Goal: Find specific page/section: Find specific page/section

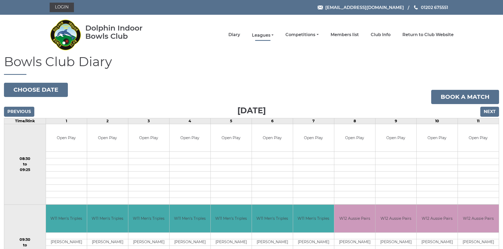
click at [263, 35] on link "Leagues" at bounding box center [263, 35] width 22 height 6
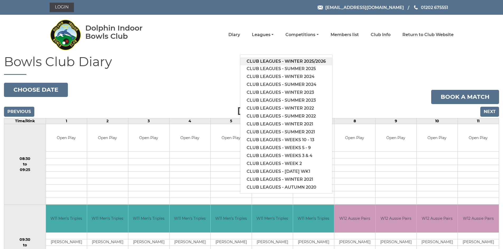
click at [263, 59] on link "Club leagues - Winter 2025/2026" at bounding box center [286, 62] width 92 height 8
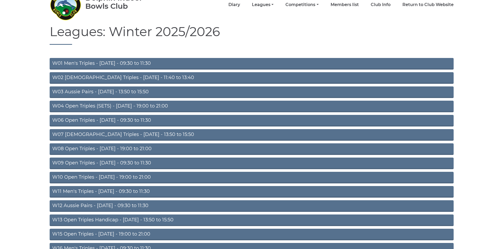
scroll to position [53, 0]
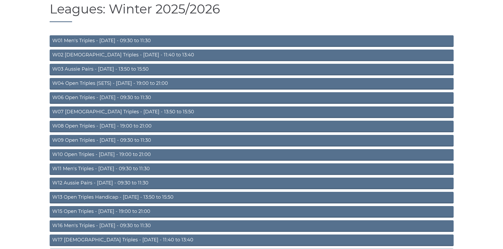
click at [112, 168] on link "W11 Men's Triples - Thursday - 09:30 to 11:30" at bounding box center [252, 170] width 404 height 12
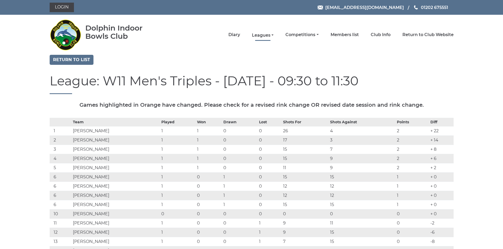
click at [264, 35] on link "Leagues" at bounding box center [263, 35] width 22 height 6
